Goal: Find specific page/section

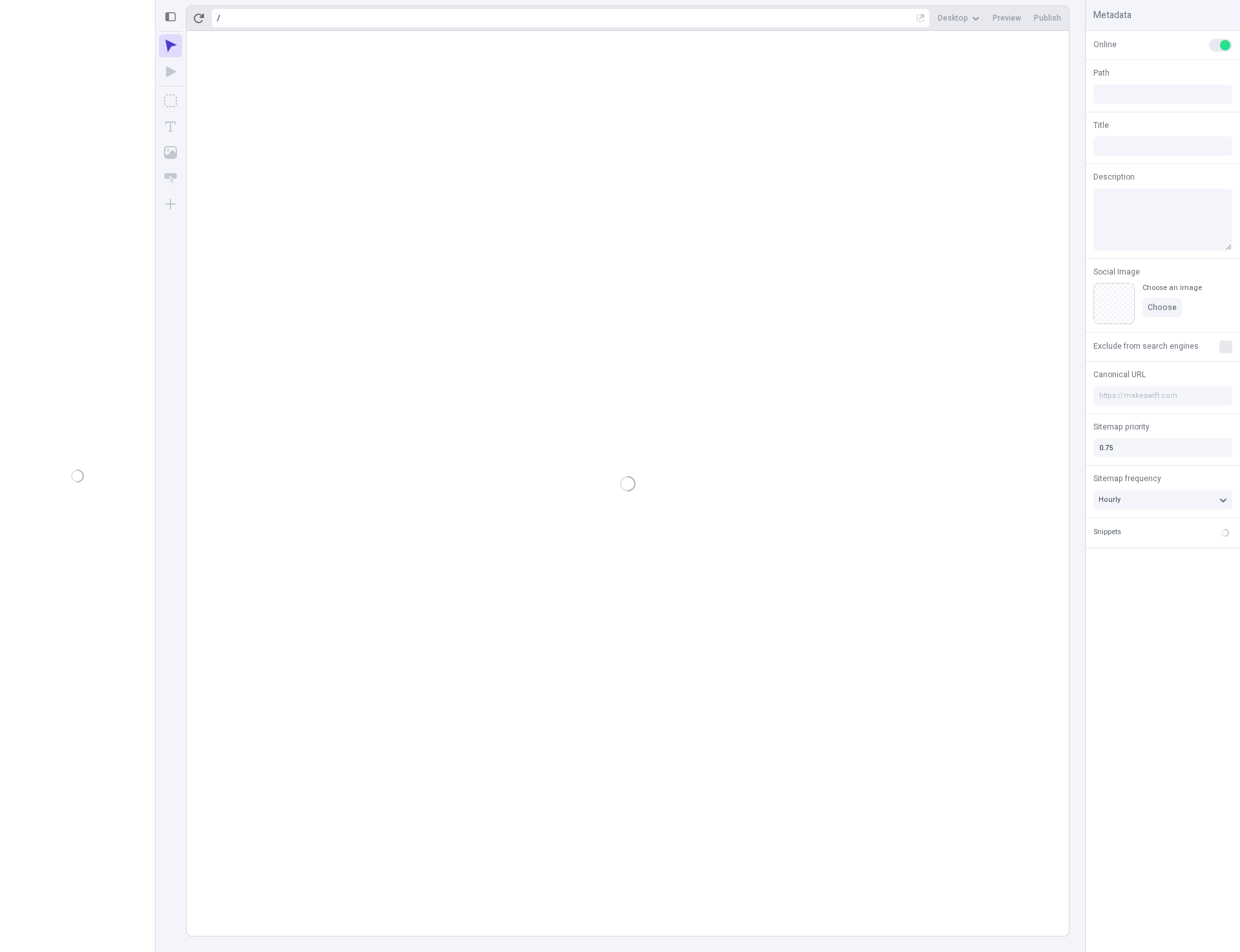
type input "/page-3"
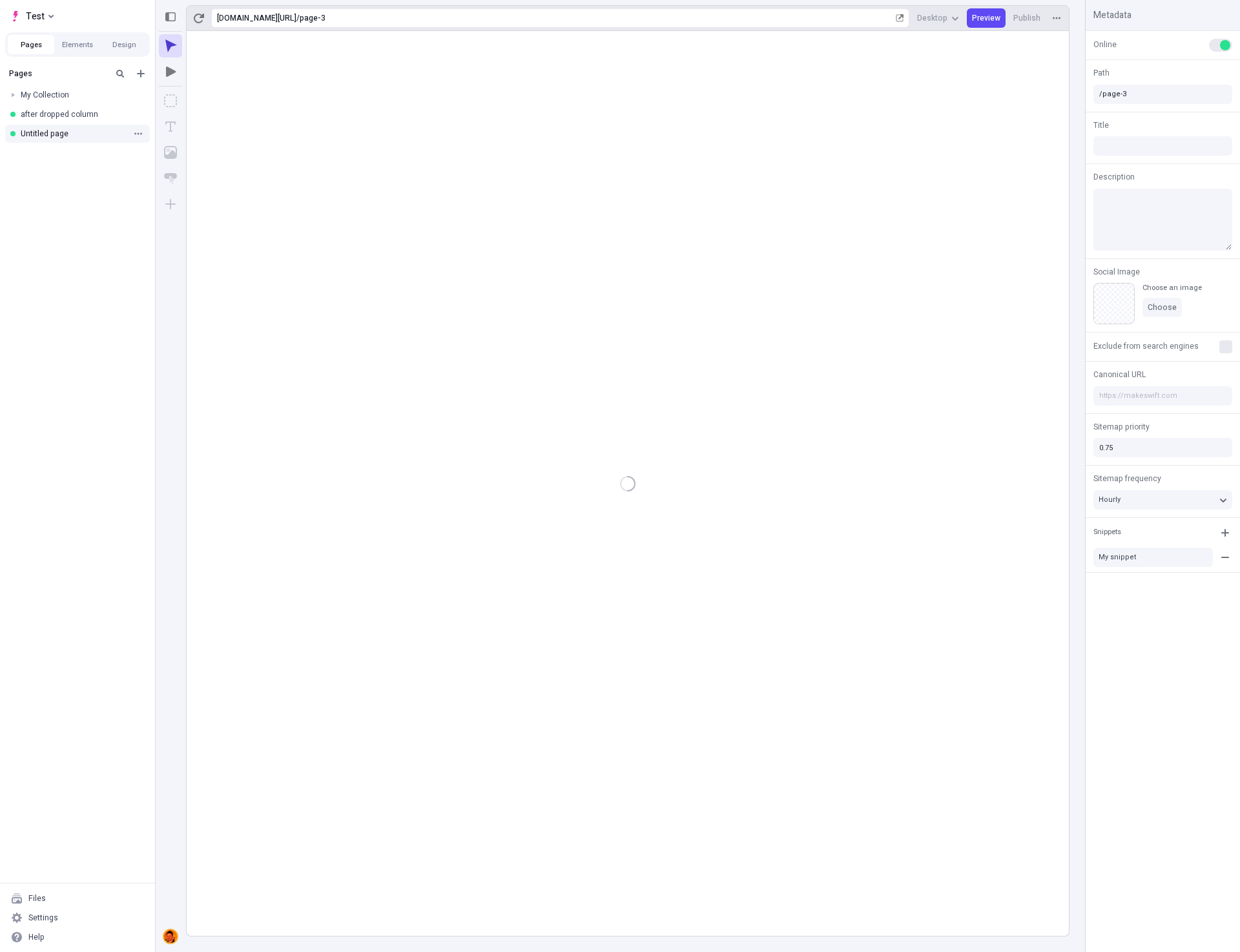
click at [53, 126] on div "Untitled page" at bounding box center [77, 134] width 155 height 20
click at [50, 138] on div "Untitled page" at bounding box center [73, 133] width 106 height 10
click at [51, 113] on div "after dropped column" at bounding box center [73, 114] width 106 height 10
type input "/page-2"
click at [822, 410] on rect at bounding box center [627, 483] width 882 height 905
